Goal: Task Accomplishment & Management: Manage account settings

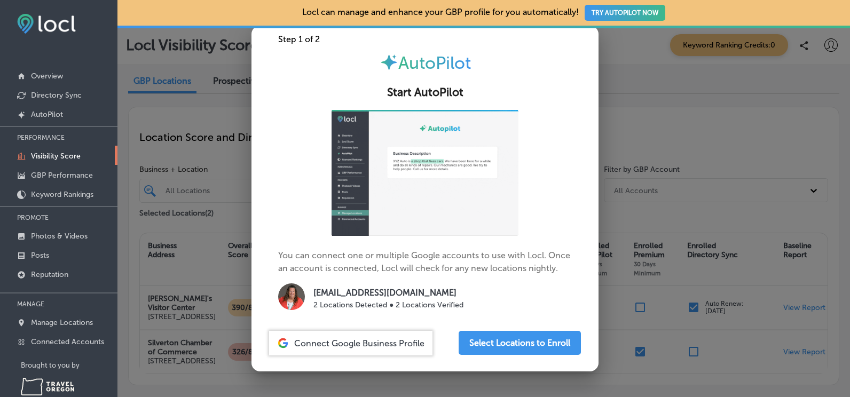
scroll to position [35, 0]
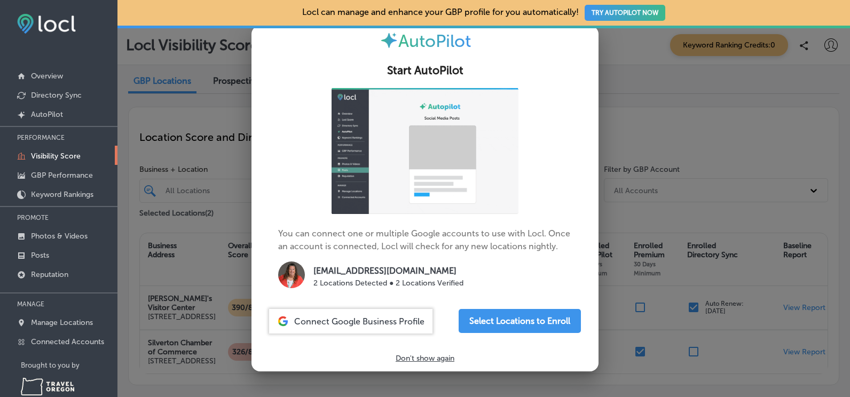
click at [397, 323] on span "Connect Google Business Profile" at bounding box center [359, 322] width 130 height 10
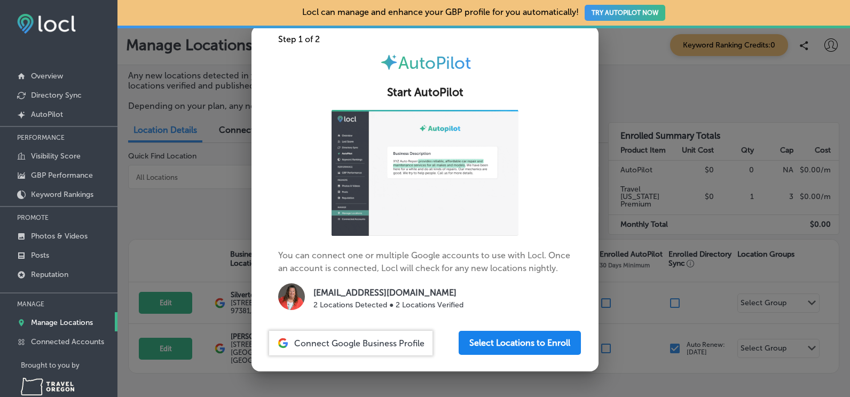
click at [534, 355] on button "Select Locations to Enroll" at bounding box center [520, 343] width 122 height 24
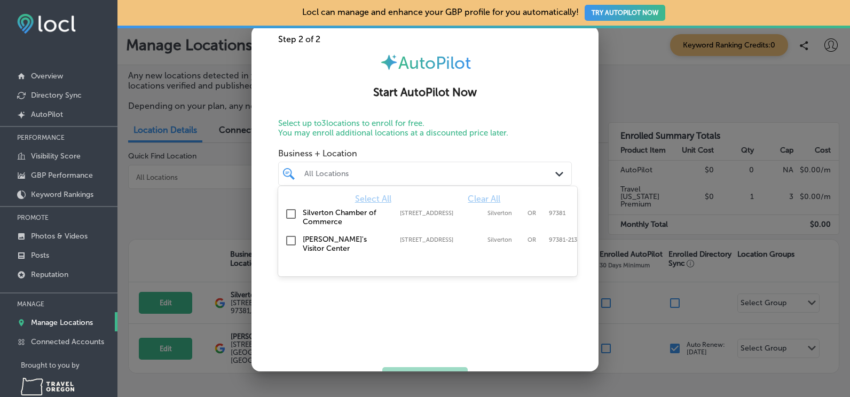
click at [555, 170] on div "Path Created with Sketch." at bounding box center [561, 174] width 12 height 12
click at [290, 215] on input "checkbox" at bounding box center [291, 214] width 13 height 13
click at [289, 241] on input "checkbox" at bounding box center [291, 240] width 13 height 13
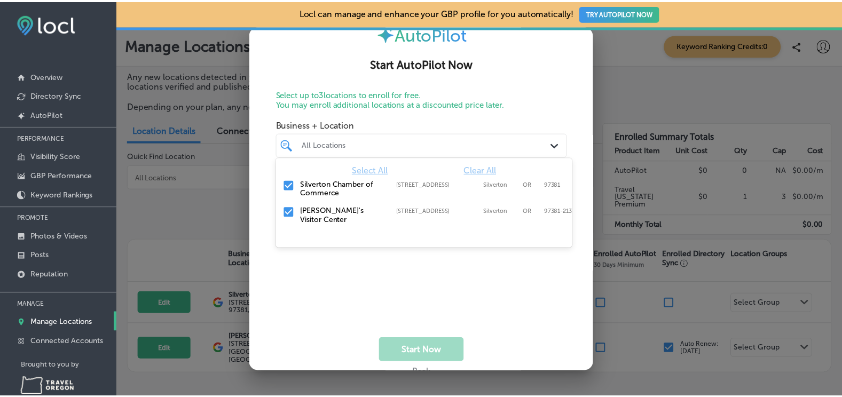
scroll to position [44, 0]
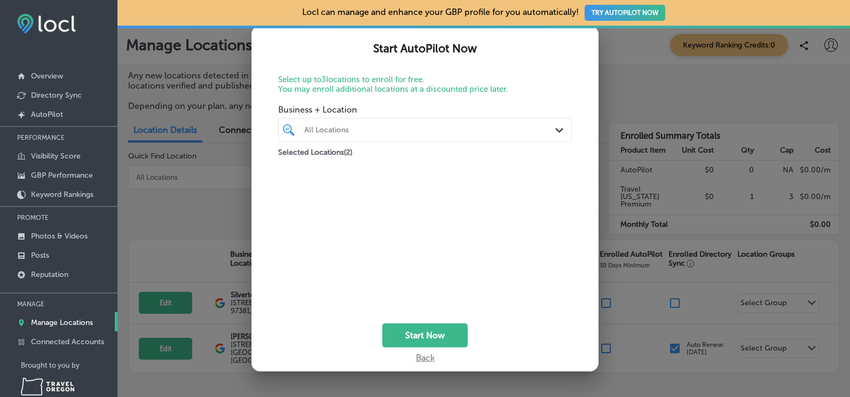
click at [288, 129] on icon at bounding box center [289, 130] width 12 height 12
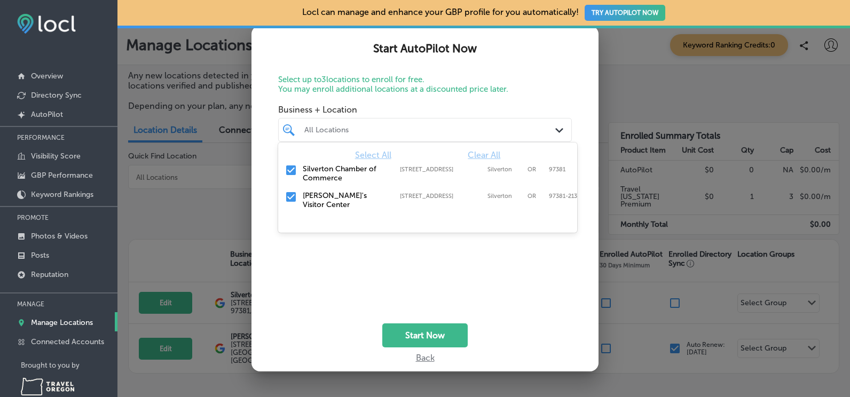
click at [288, 129] on icon at bounding box center [289, 130] width 12 height 12
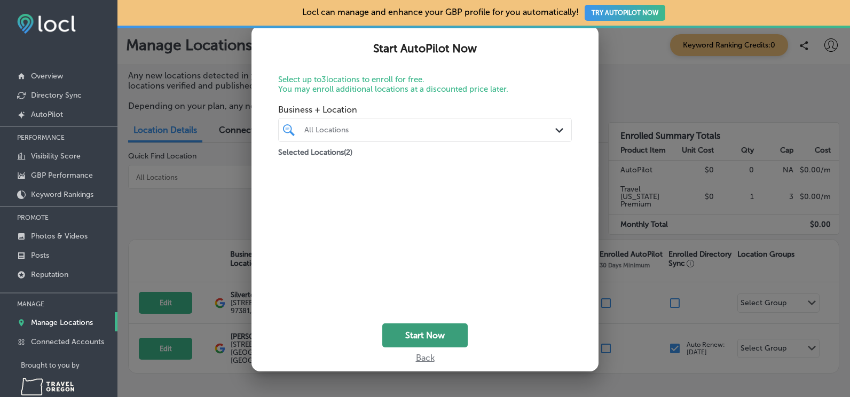
click at [438, 335] on button "Start Now" at bounding box center [424, 335] width 85 height 24
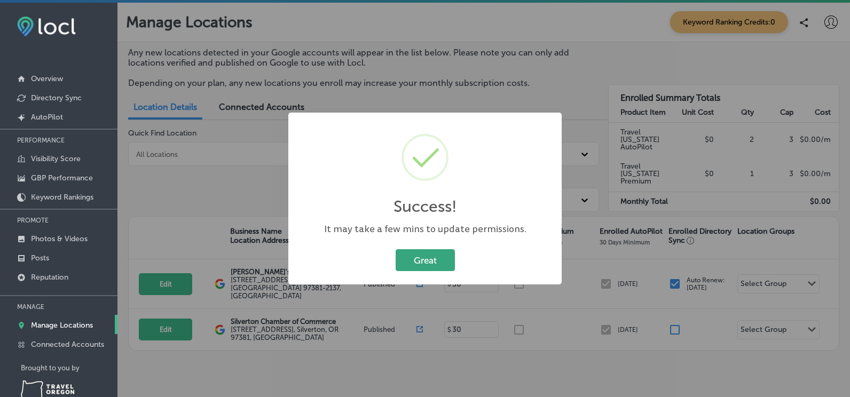
click at [432, 261] on button "Great" at bounding box center [425, 260] width 59 height 22
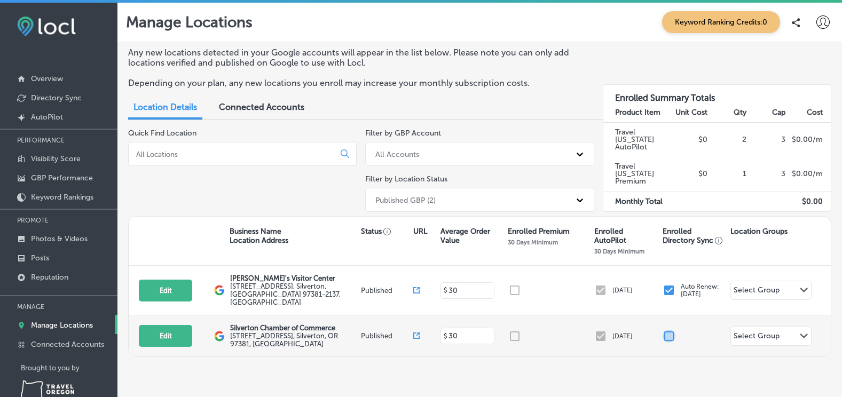
click at [668, 330] on input "checkbox" at bounding box center [668, 336] width 13 height 13
checkbox input "true"
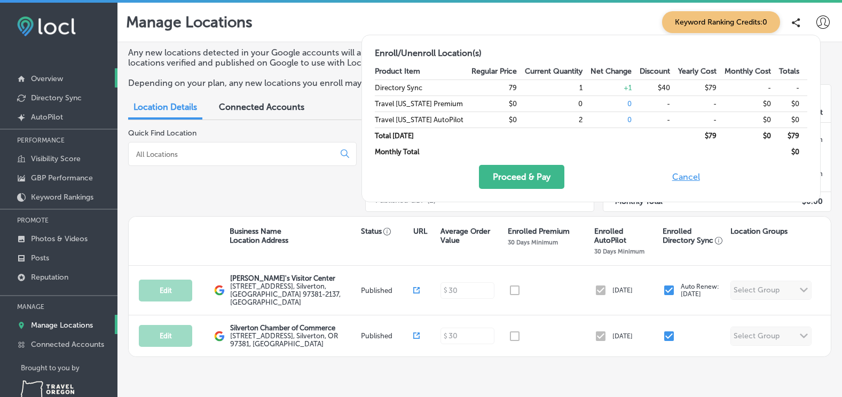
click at [47, 76] on p "Overview" at bounding box center [47, 78] width 32 height 9
